Goal: Task Accomplishment & Management: Manage account settings

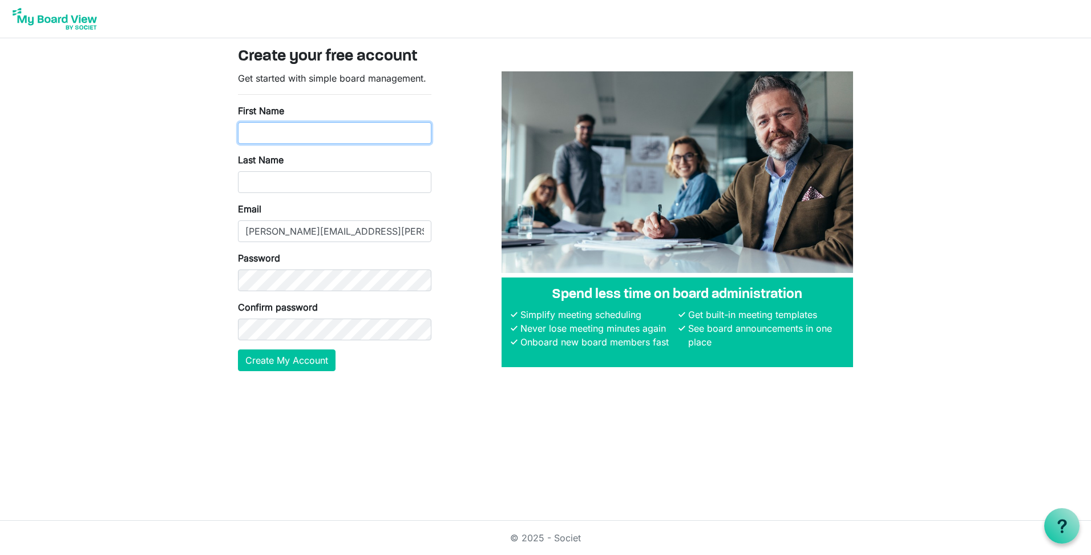
click at [339, 135] on input "First Name" at bounding box center [334, 133] width 193 height 22
type input "marcus"
type input "Garcia"
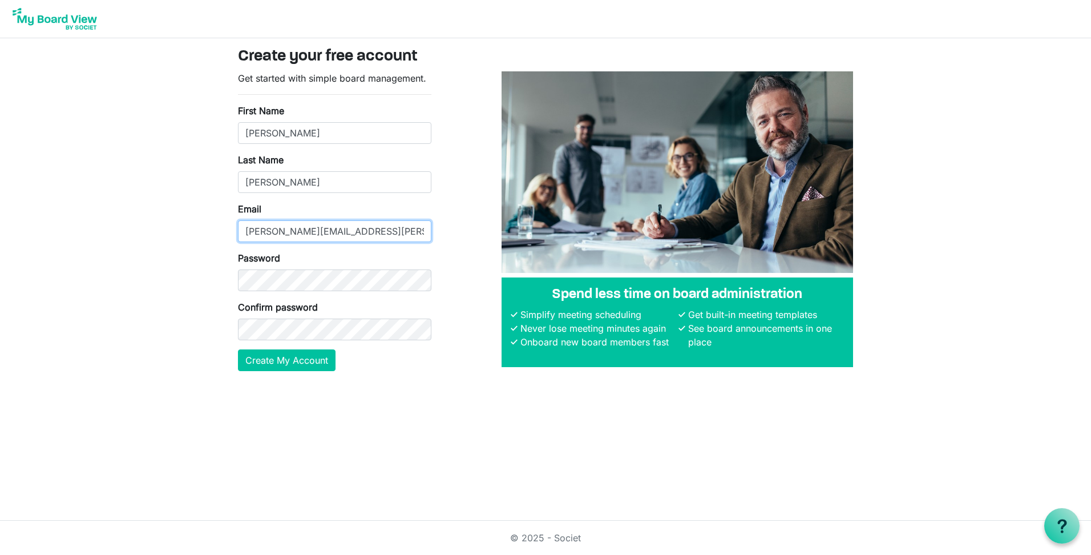
click at [313, 229] on input "marcus.garcia@halff.com" at bounding box center [334, 231] width 193 height 22
drag, startPoint x: 326, startPoint y: 232, endPoint x: 127, endPoint y: 229, distance: 199.1
click at [127, 229] on body "Create your free account Get started with simple board management. First Name m…" at bounding box center [545, 194] width 1091 height 389
click at [238, 349] on button "Create My Account" at bounding box center [287, 360] width 98 height 22
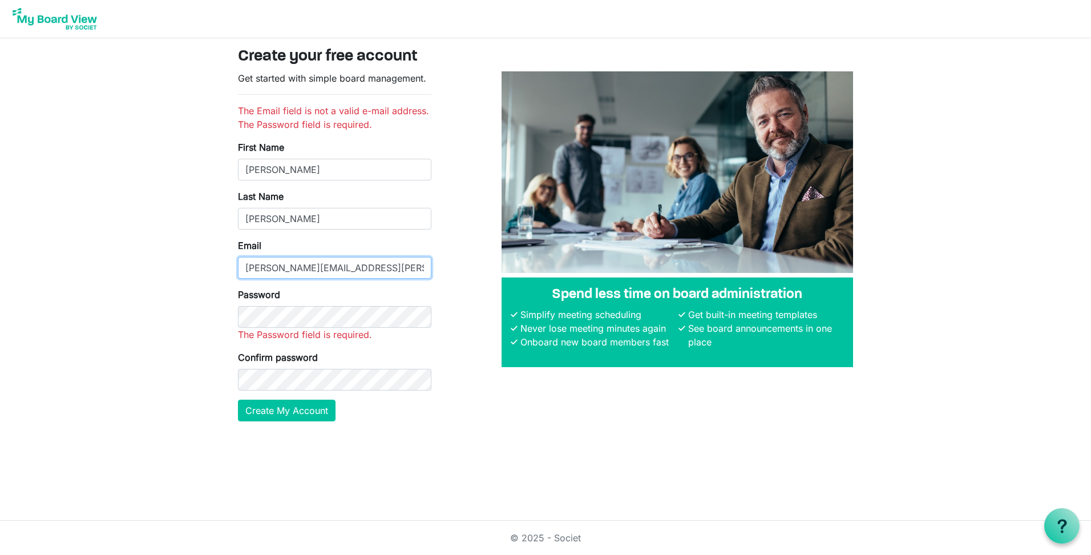
type input "marcus.garcia@halff.com"
click at [359, 327] on div "Password The Password field is required." at bounding box center [334, 315] width 193 height 54
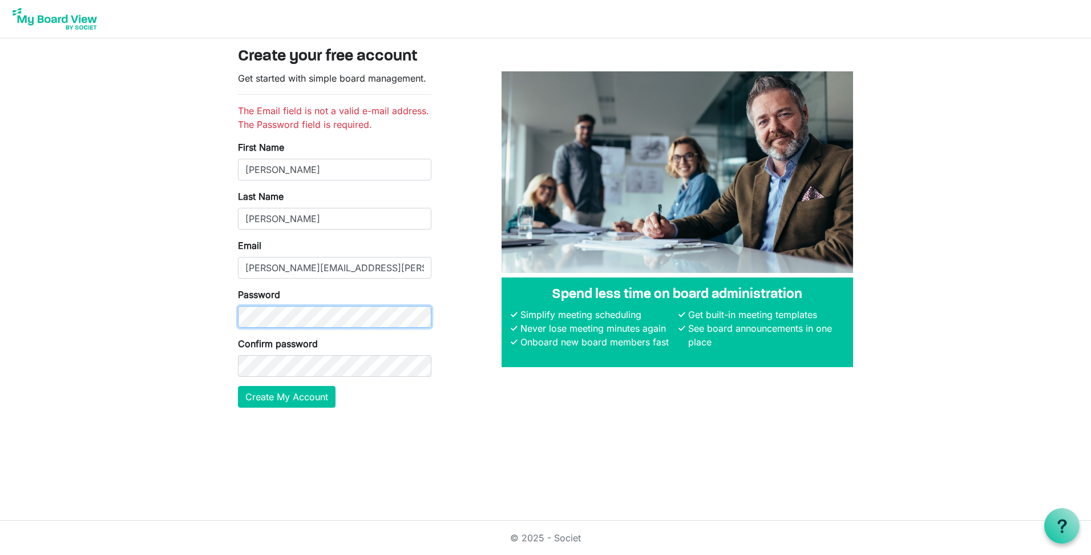
click at [167, 307] on body "Create your free account Get started with simple board management. The Email fi…" at bounding box center [545, 213] width 1091 height 426
click at [291, 398] on button "Create My Account" at bounding box center [287, 397] width 98 height 22
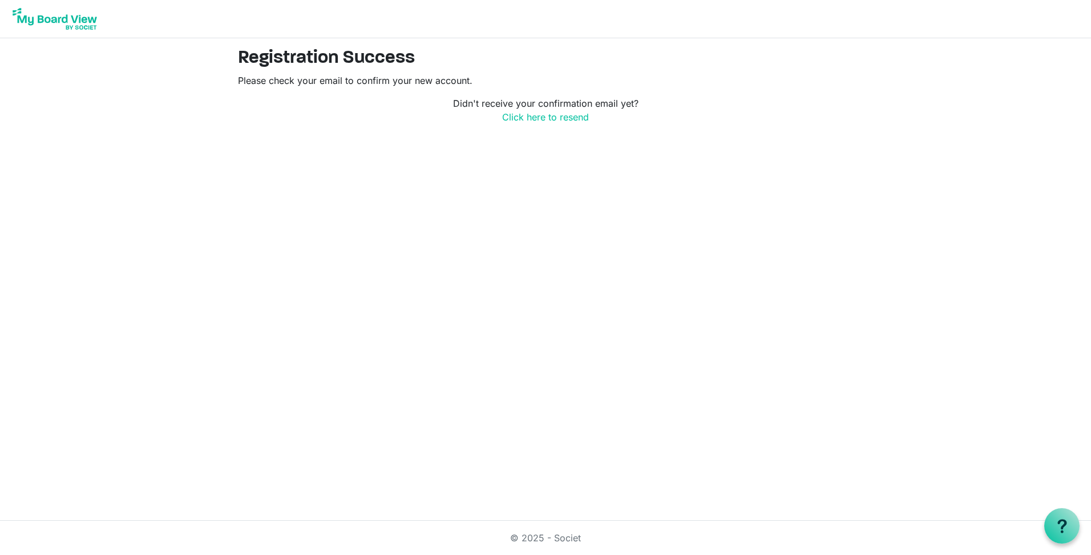
click at [77, 22] on img at bounding box center [54, 19] width 91 height 29
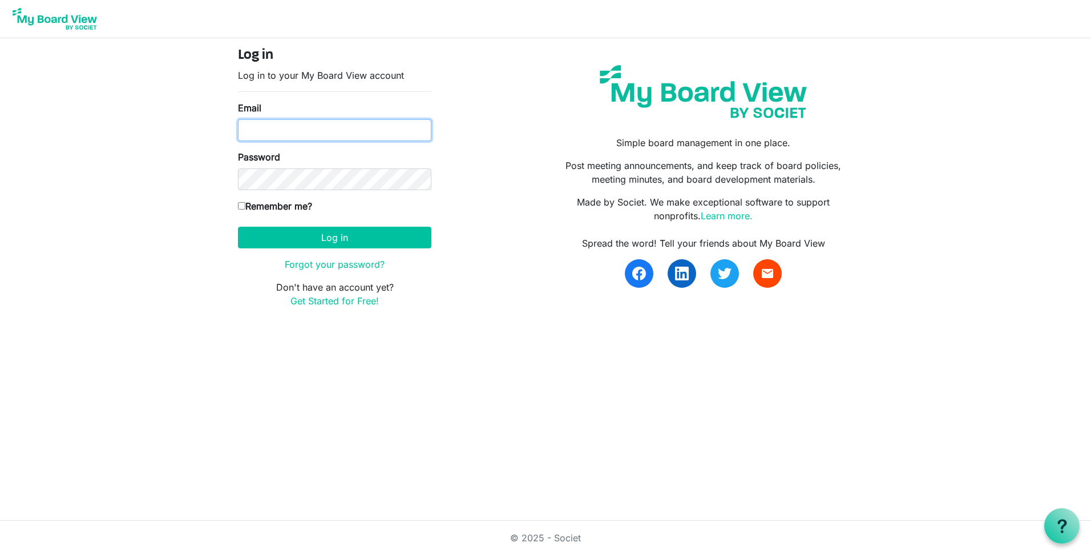
type input "[PERSON_NAME][EMAIL_ADDRESS][PERSON_NAME][PERSON_NAME][DOMAIN_NAME]"
click at [332, 128] on input "[PERSON_NAME][EMAIL_ADDRESS][PERSON_NAME][PERSON_NAME][DOMAIN_NAME]" at bounding box center [334, 130] width 193 height 22
click at [502, 149] on div "Log in Log in to your My Board View account Email marcus.garcia@halff.com Passw…" at bounding box center [545, 181] width 632 height 269
click at [256, 194] on form "Log in Log in to your My Board View account Email marcus.garcia@halff.com Passw…" at bounding box center [334, 177] width 193 height 260
click at [255, 206] on label "Remember me?" at bounding box center [275, 206] width 74 height 14
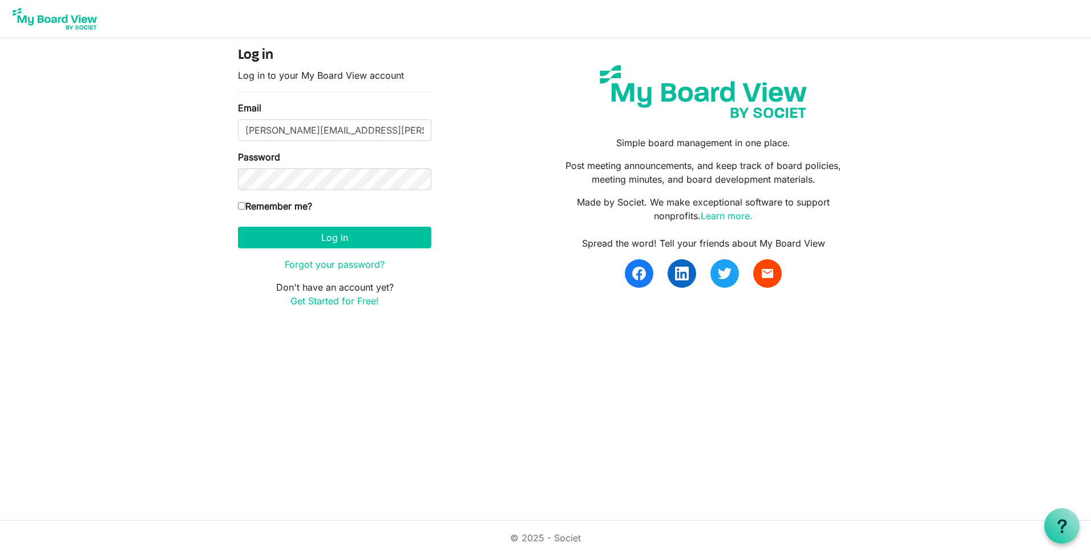
click at [245, 206] on input "Remember me?" at bounding box center [241, 205] width 7 height 7
checkbox input "true"
click at [296, 235] on button "Log in" at bounding box center [334, 238] width 193 height 22
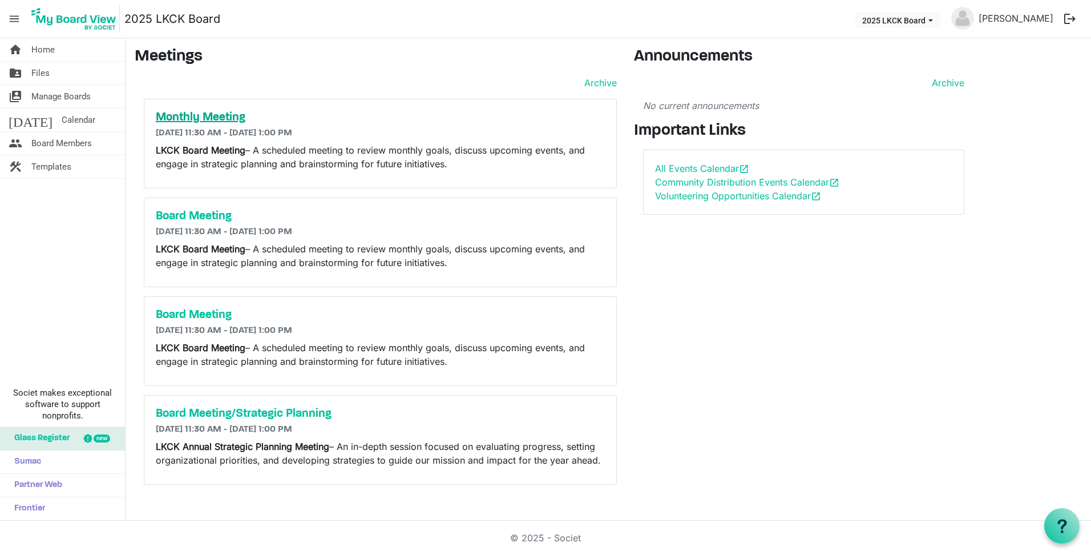
click at [216, 114] on h5 "Monthly Meeting" at bounding box center [380, 118] width 449 height 14
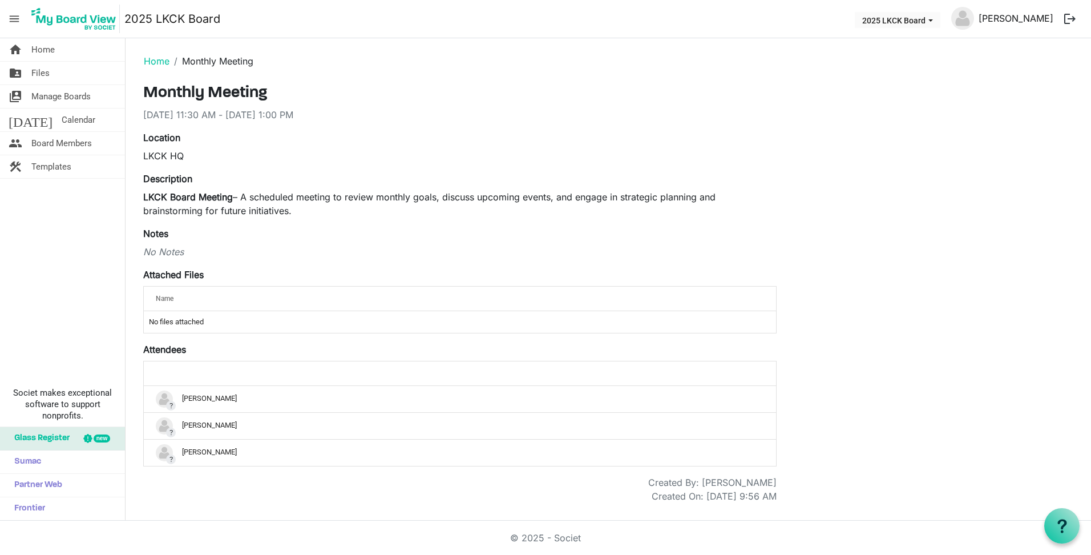
click at [1049, 20] on link "[PERSON_NAME]" at bounding box center [1016, 18] width 84 height 23
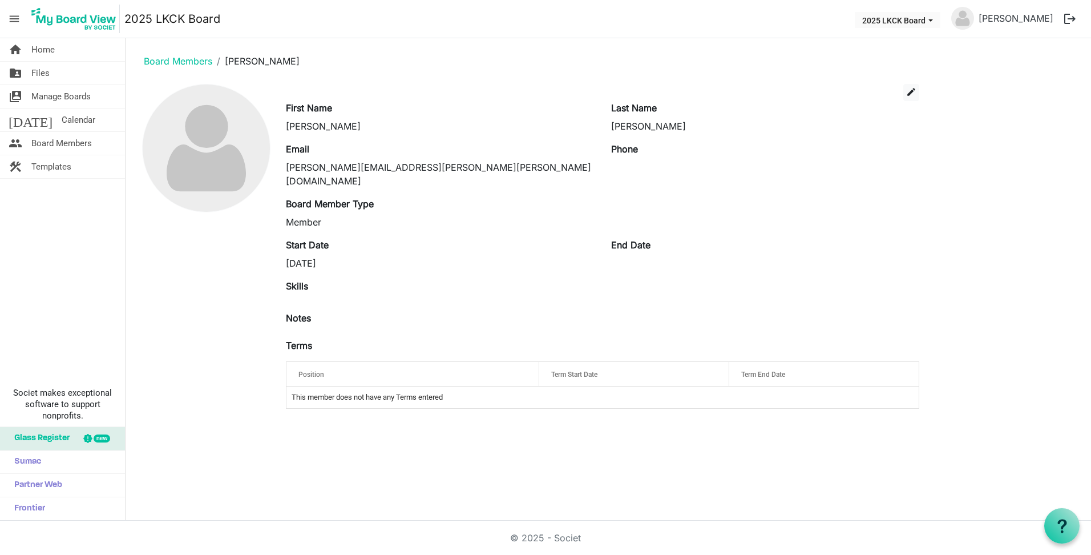
click at [366, 366] on div "Position" at bounding box center [412, 374] width 237 height 17
click at [525, 366] on div "Position" at bounding box center [412, 374] width 237 height 17
click at [377, 366] on div "Position" at bounding box center [412, 374] width 237 height 17
click at [914, 93] on span "edit" at bounding box center [911, 92] width 10 height 10
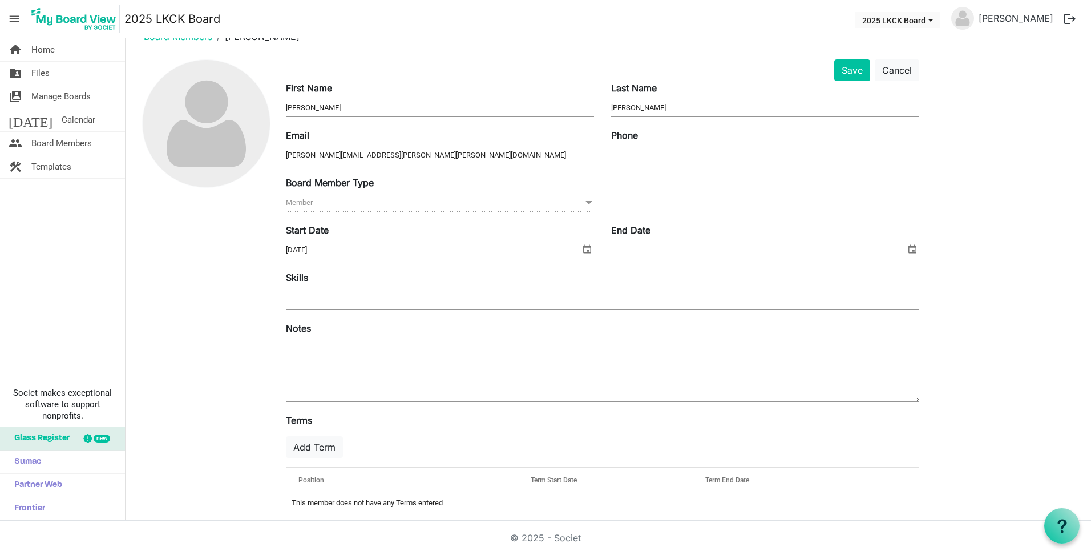
scroll to position [37, 0]
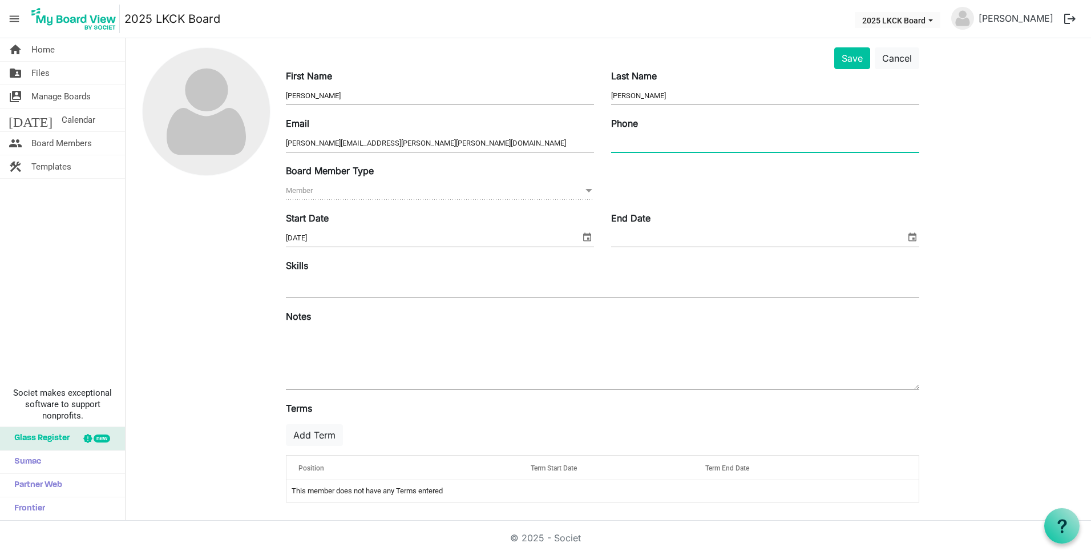
click at [651, 144] on input "Phone" at bounding box center [765, 143] width 308 height 17
type input "2104281593"
click at [646, 177] on div "Board Member Type Member Member" at bounding box center [602, 187] width 650 height 47
click at [855, 51] on button "Save" at bounding box center [852, 58] width 36 height 22
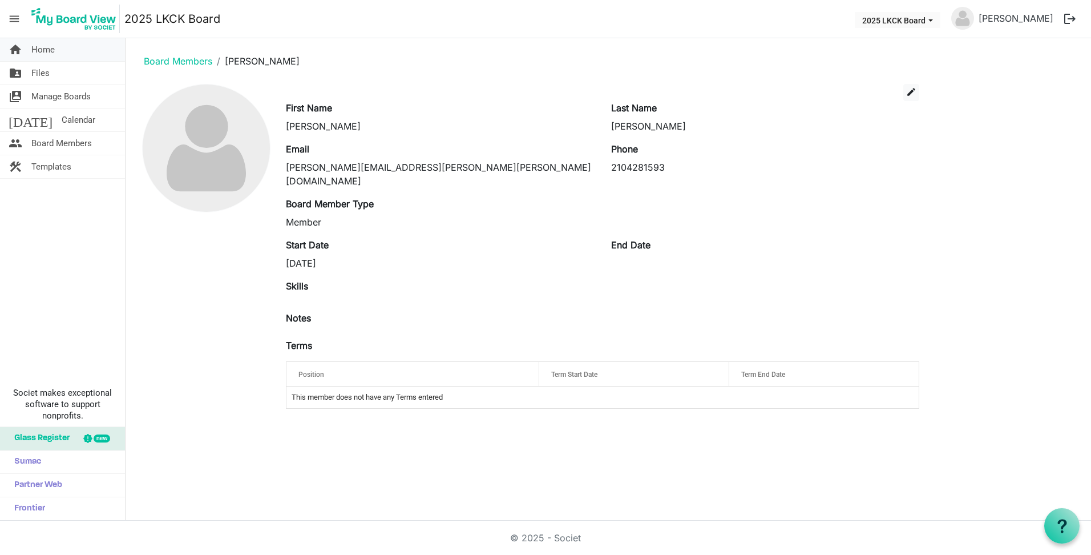
click at [67, 53] on link "home Home" at bounding box center [62, 49] width 125 height 23
